Goal: Use online tool/utility: Utilize a website feature to perform a specific function

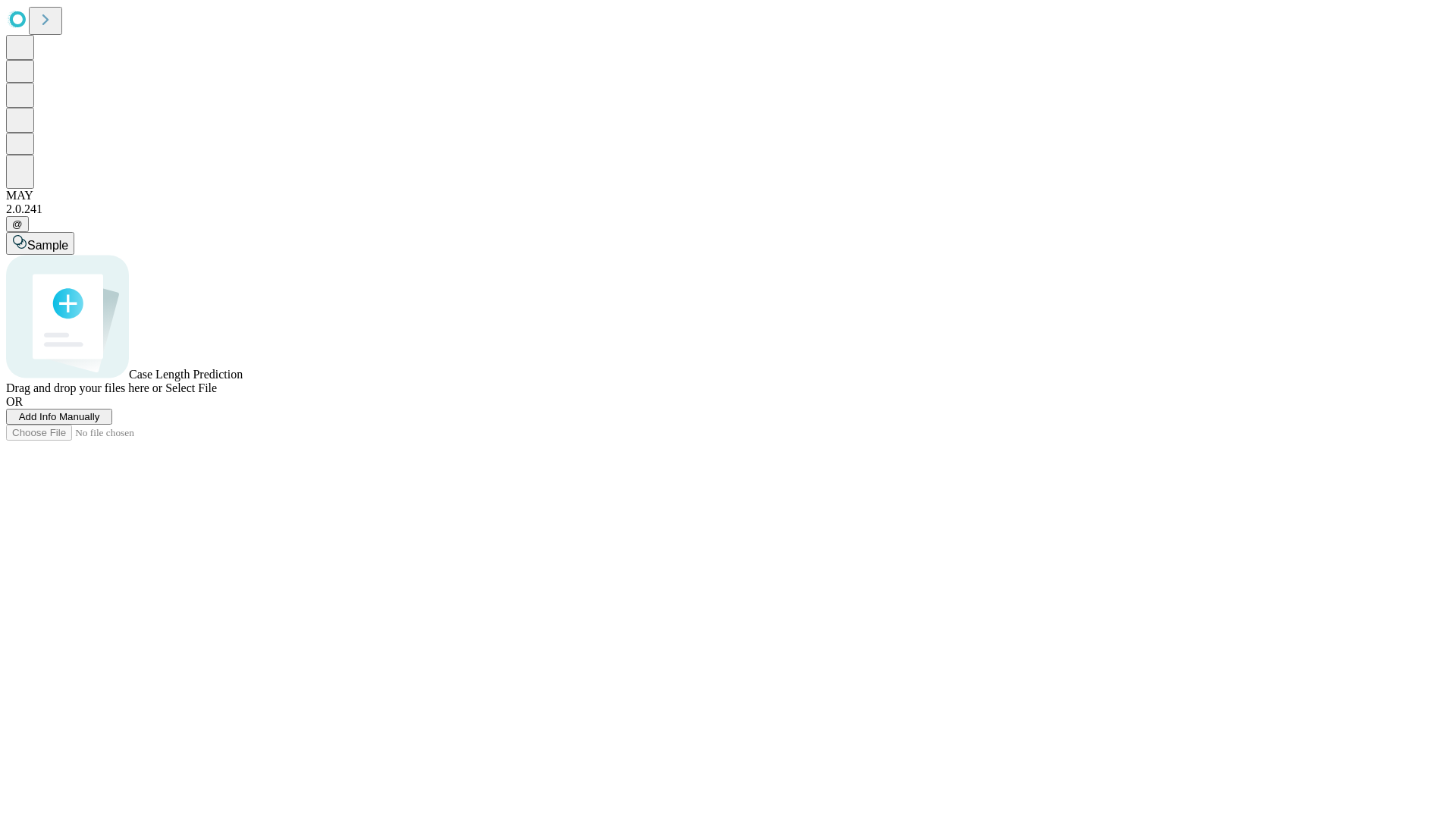
click at [217, 394] on span "Select File" at bounding box center [190, 388] width 52 height 13
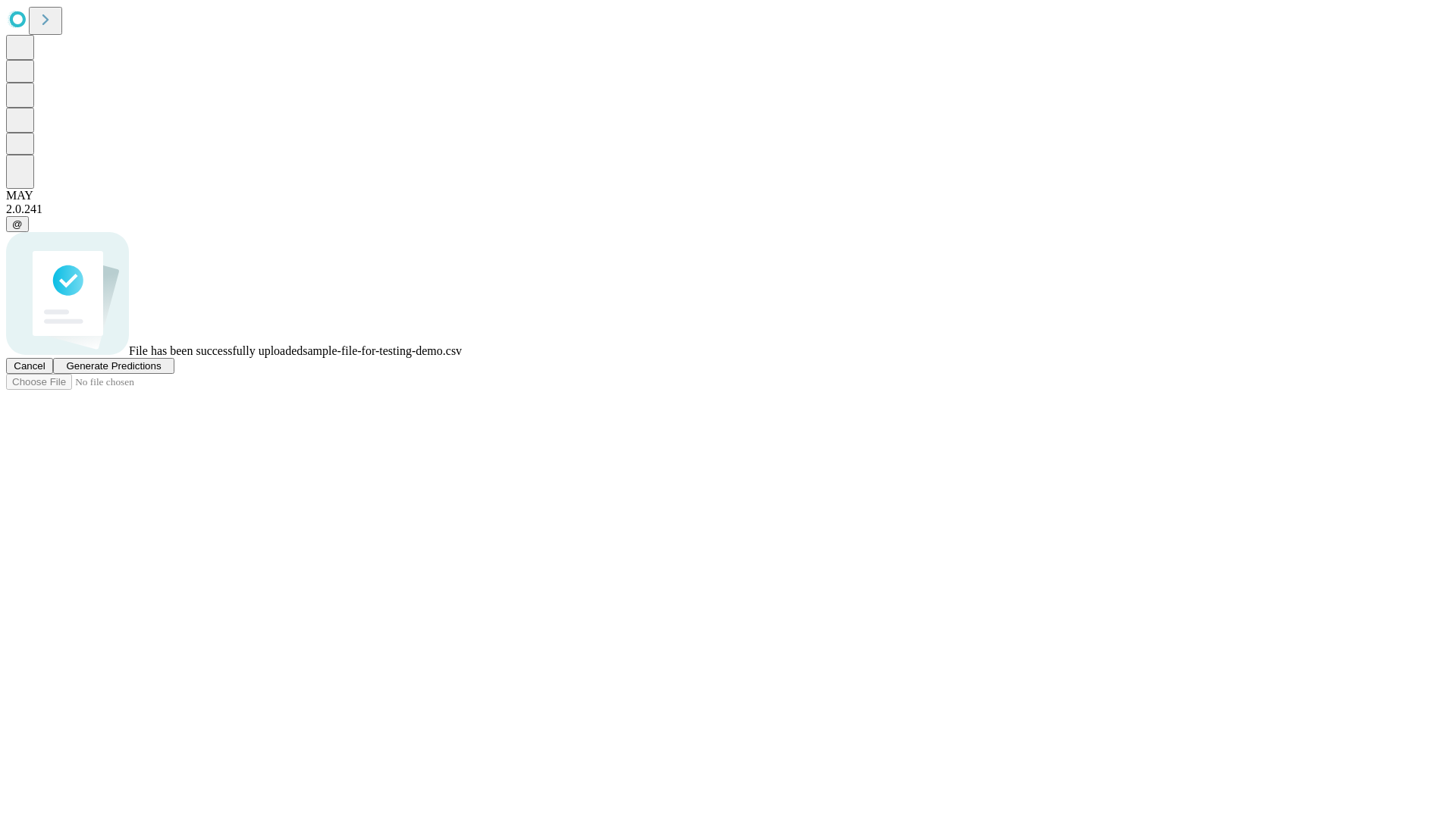
click at [161, 371] on span "Generate Predictions" at bounding box center [113, 366] width 95 height 11
